Goal: Information Seeking & Learning: Compare options

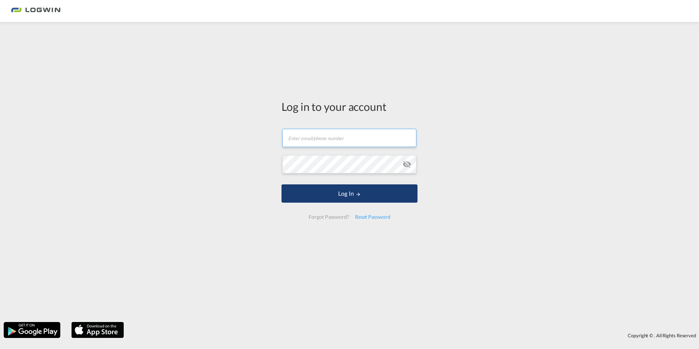
type input "[PERSON_NAME][EMAIL_ADDRESS][DOMAIN_NAME]"
click at [348, 195] on button "Log In" at bounding box center [350, 193] width 136 height 18
